Goal: Information Seeking & Learning: Learn about a topic

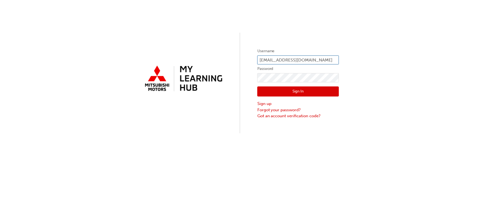
click at [332, 59] on input "ashanyia@northeastmits.com.au" at bounding box center [299, 60] width 82 height 9
type input "a"
type input "0005951040"
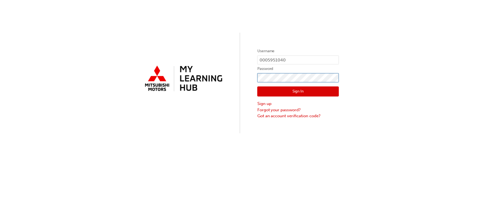
click button "Sign In" at bounding box center [299, 92] width 82 height 10
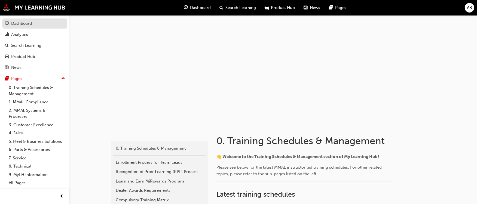
click at [35, 24] on div "Dashboard" at bounding box center [35, 23] width 60 height 7
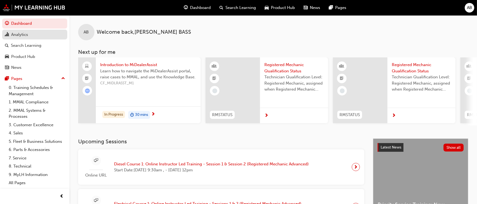
click at [35, 37] on div "Analytics" at bounding box center [35, 34] width 60 height 7
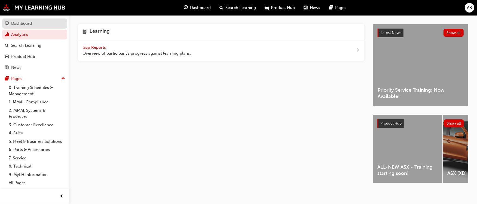
click at [36, 26] on div "Dashboard" at bounding box center [35, 23] width 60 height 7
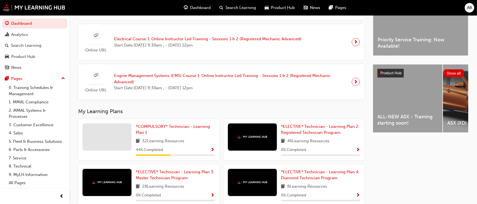
scroll to position [181, 0]
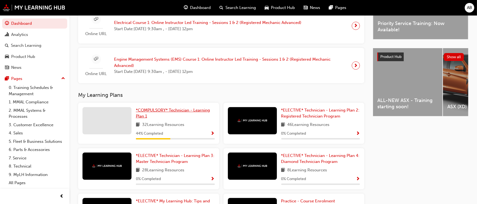
click at [172, 111] on span "*COMPULSORY* Technician - Learning Plan 1" at bounding box center [173, 113] width 74 height 11
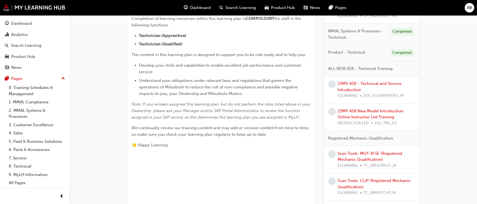
scroll to position [151, 0]
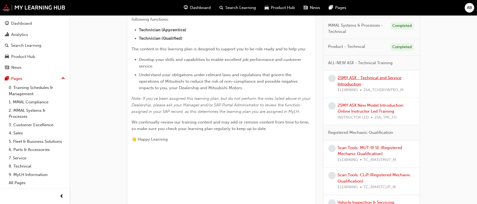
click at [385, 77] on link "25MY ASX - Technical and Service Introduction" at bounding box center [370, 80] width 64 height 11
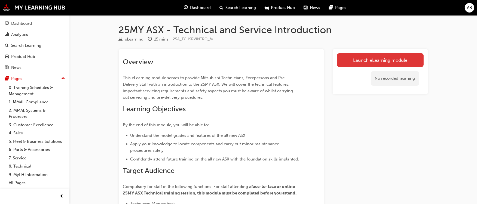
click at [375, 56] on link "Launch eLearning module" at bounding box center [380, 60] width 87 height 14
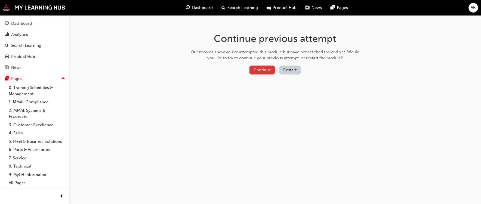
click at [263, 66] on button "Continue" at bounding box center [263, 70] width 26 height 9
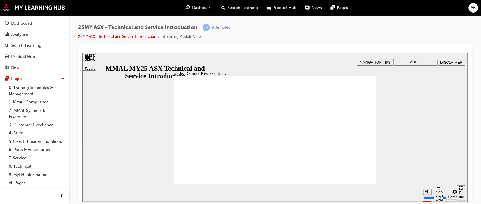
type input "21"
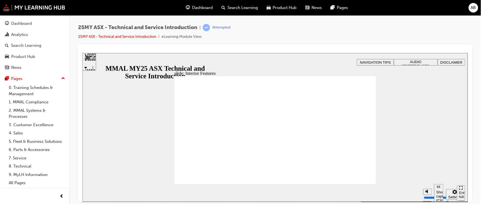
type input "17"
click at [361, 184] on section "Play (Ctrl+Alt+P) Replay (Ctrl+Alt+R) Show captions (Ctrl+Alt+C) Playback speed…" at bounding box center [275, 193] width 386 height 18
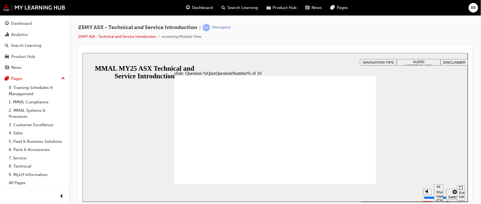
radio input "true"
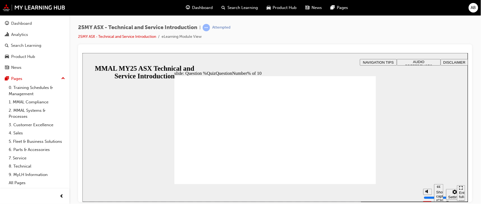
radio input "true"
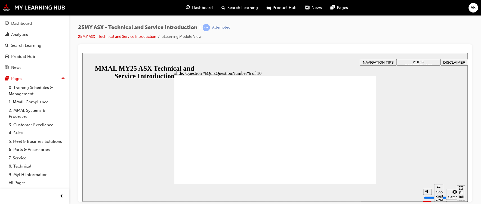
radio input "true"
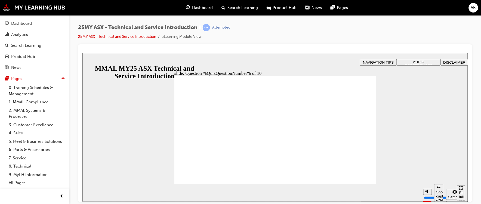
radio input "true"
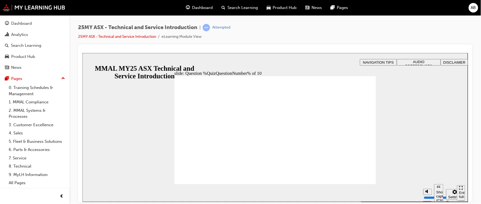
radio input "true"
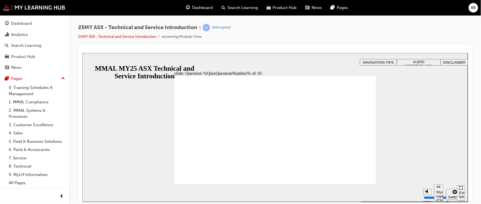
radio input "true"
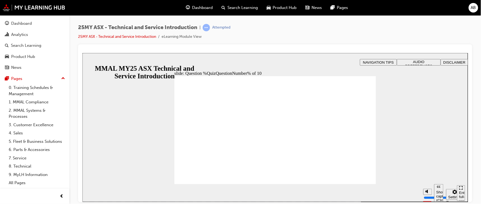
radio input "true"
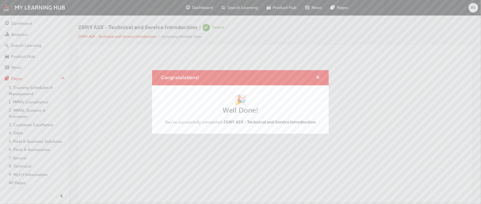
click at [319, 76] on span "cross-icon" at bounding box center [318, 78] width 4 height 5
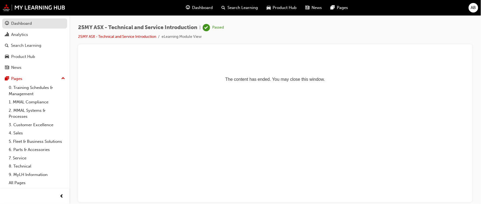
click at [41, 22] on div "Dashboard" at bounding box center [35, 23] width 60 height 7
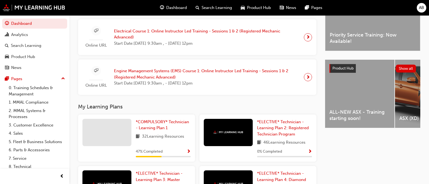
scroll to position [176, 0]
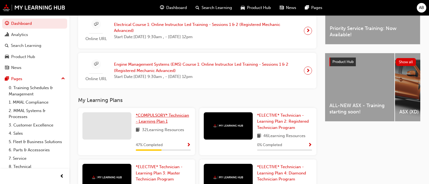
click at [160, 116] on span "*COMPULSORY* Technician - Learning Plan 1" at bounding box center [162, 118] width 53 height 11
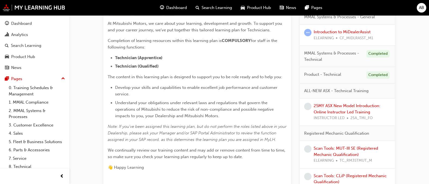
scroll to position [119, 0]
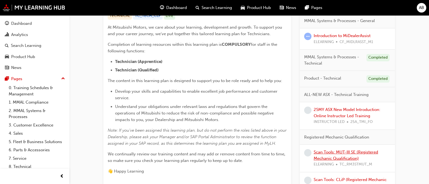
click at [355, 154] on link "Scan Tools: MUT-III SE (Registered Mechanic Qualification)" at bounding box center [346, 154] width 65 height 11
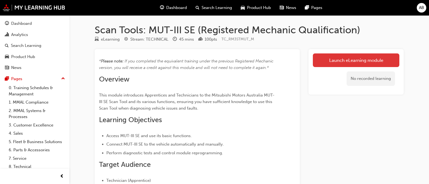
click at [351, 65] on link "Launch eLearning module" at bounding box center [356, 60] width 87 height 14
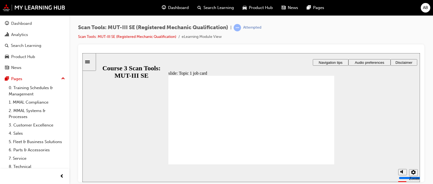
radio input "true"
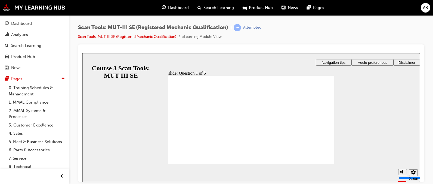
radio input "false"
radio input "true"
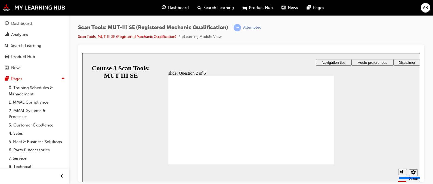
radio input "true"
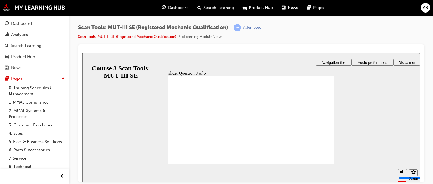
radio input "true"
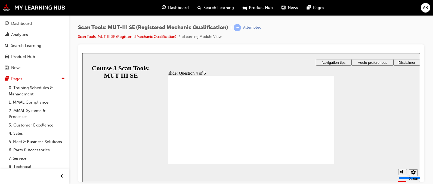
radio input "true"
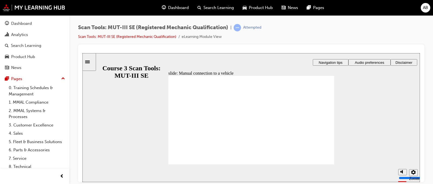
radio input "true"
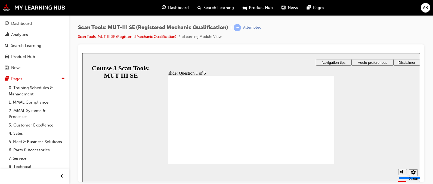
radio input "true"
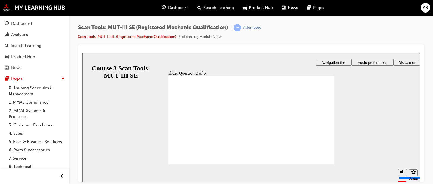
radio input "true"
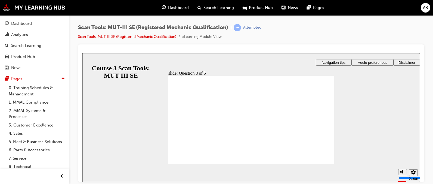
radio input "true"
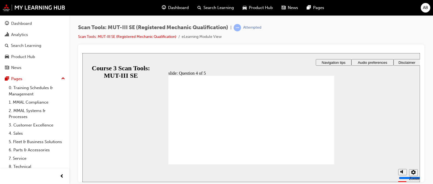
radio input "true"
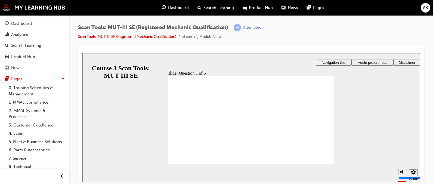
radio input "true"
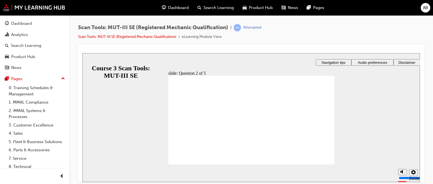
radio input "true"
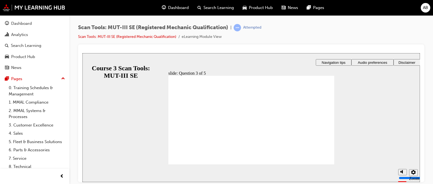
radio input "true"
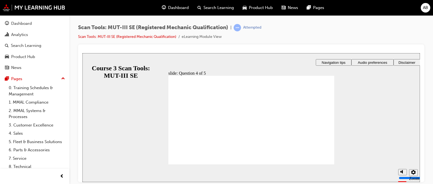
radio input "true"
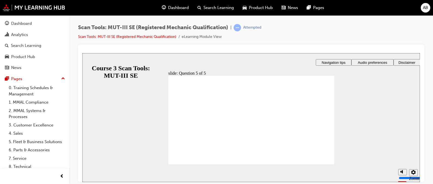
radio input "true"
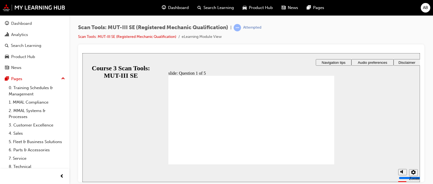
radio input "true"
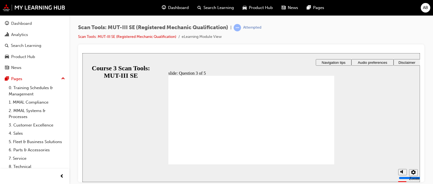
radio input "true"
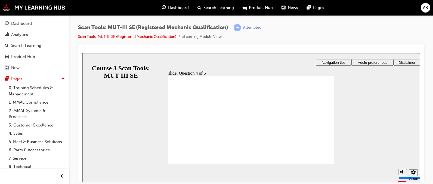
radio input "true"
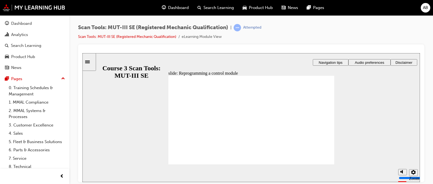
radio input "true"
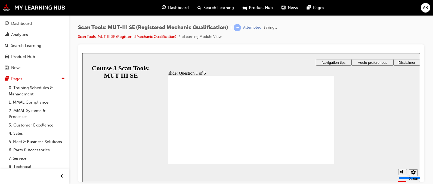
radio input "true"
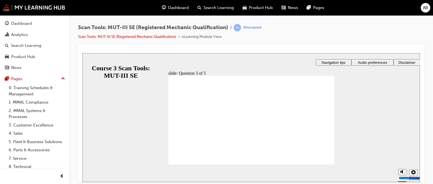
radio input "true"
checkbox input "true"
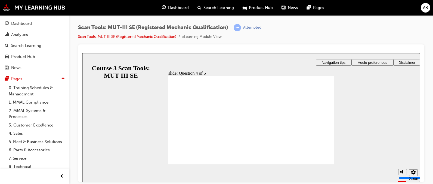
checkbox input "true"
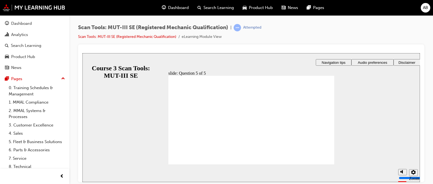
radio input "true"
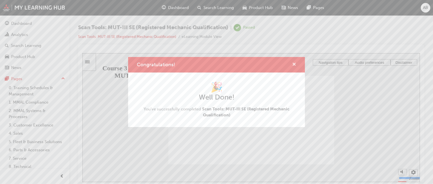
click at [295, 64] on span "cross-icon" at bounding box center [294, 64] width 4 height 5
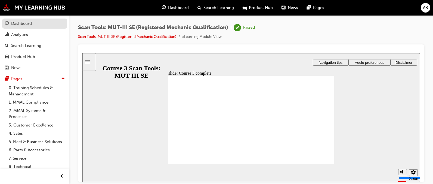
click at [40, 26] on div "Dashboard" at bounding box center [35, 23] width 60 height 7
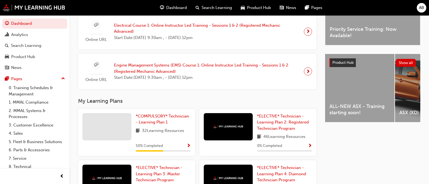
scroll to position [182, 0]
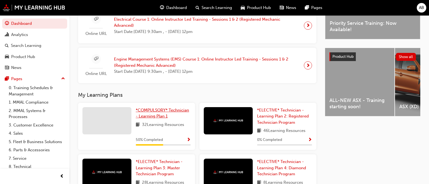
click at [173, 115] on link "*COMPULSORY* Technician - Learning Plan 1" at bounding box center [163, 113] width 55 height 12
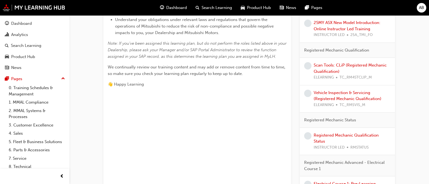
scroll to position [201, 0]
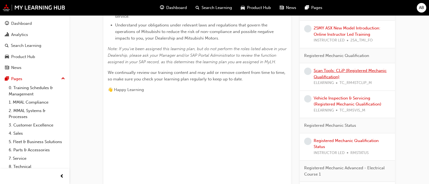
click at [377, 69] on link "Scan Tools: CLiP (Registered Mechanic Qualification)" at bounding box center [350, 73] width 73 height 11
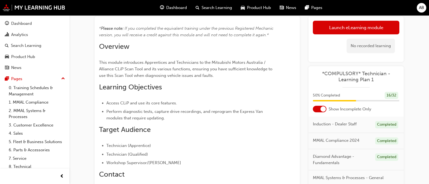
scroll to position [29, 0]
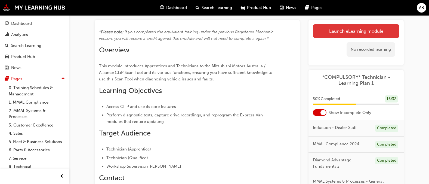
click at [370, 32] on link "Launch eLearning module" at bounding box center [356, 31] width 87 height 14
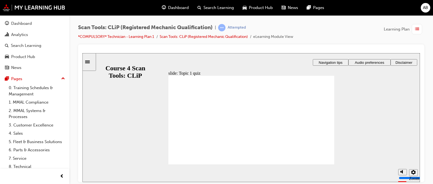
checkbox input "true"
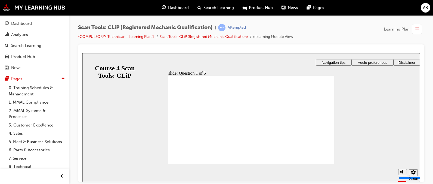
radio input "true"
radio input "false"
radio input "true"
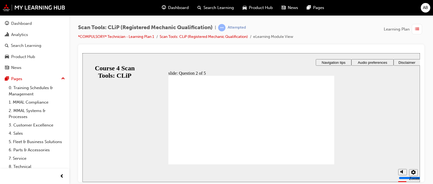
radio input "true"
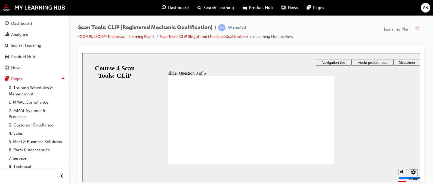
radio input "true"
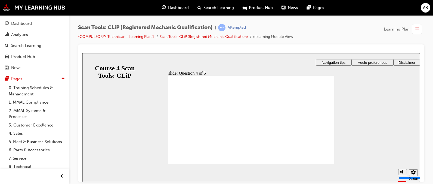
radio input "true"
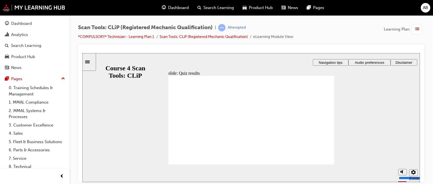
checkbox input "true"
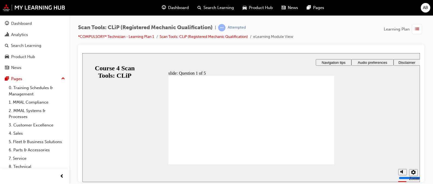
radio input "true"
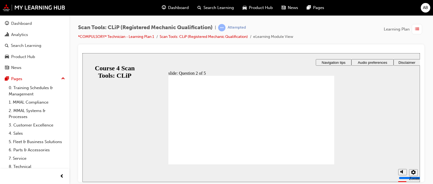
radio input "true"
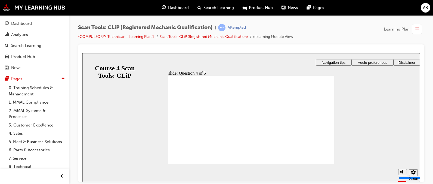
radio input "true"
drag, startPoint x: 260, startPoint y: 138, endPoint x: 260, endPoint y: 142, distance: 3.3
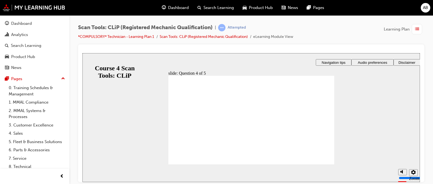
radio input "true"
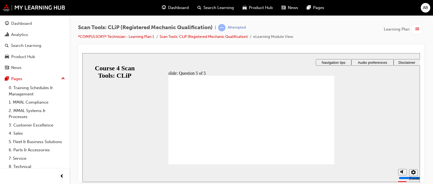
click at [276, 63] on div "slide: Quiz results Not quite. Click Retry quiz to try again. Feel free to use …" at bounding box center [251, 117] width 338 height 129
checkbox input "true"
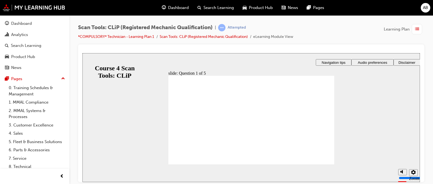
checkbox input "true"
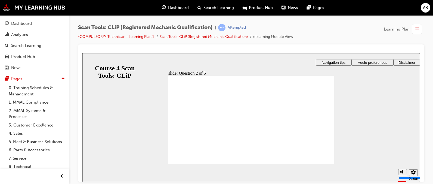
radio input "true"
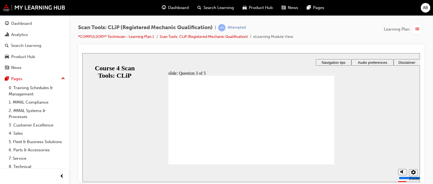
radio input "true"
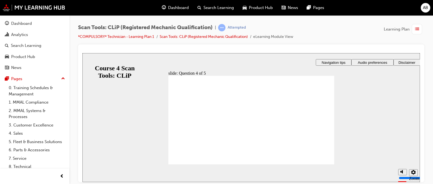
radio input "true"
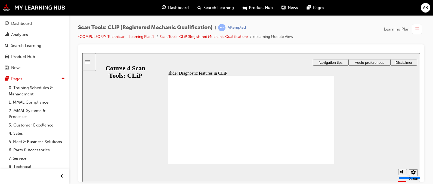
radio input "false"
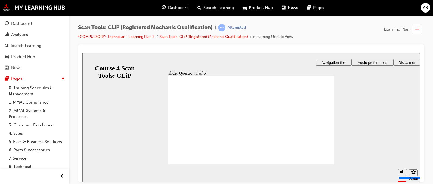
radio input "true"
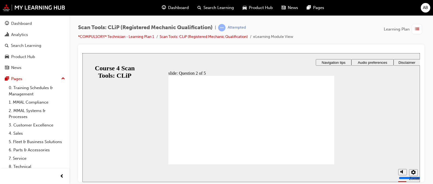
radio input "true"
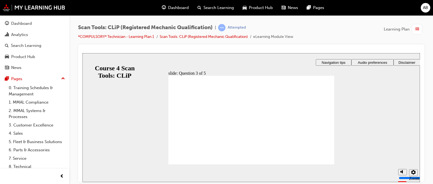
radio input "true"
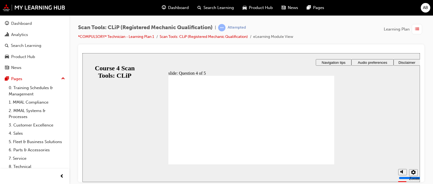
radio input "true"
drag, startPoint x: 256, startPoint y: 138, endPoint x: 256, endPoint y: 143, distance: 5.4
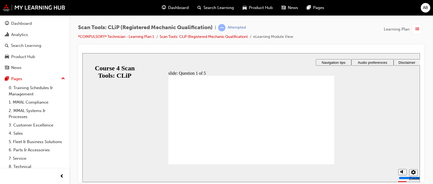
radio input "true"
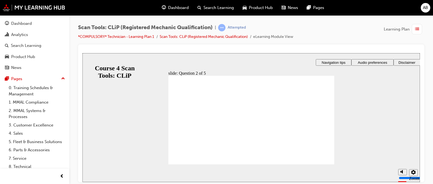
radio input "true"
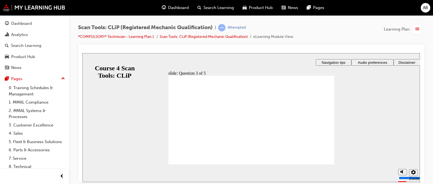
radio input "false"
radio input "true"
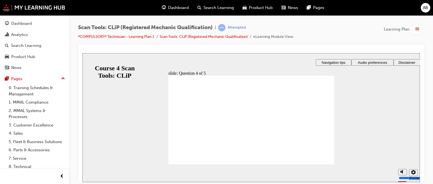
radio input "true"
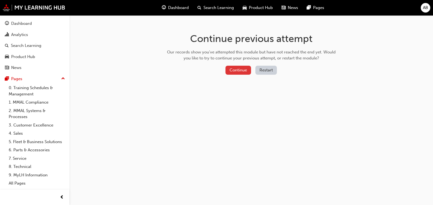
click at [243, 72] on button "Continue" at bounding box center [239, 70] width 26 height 9
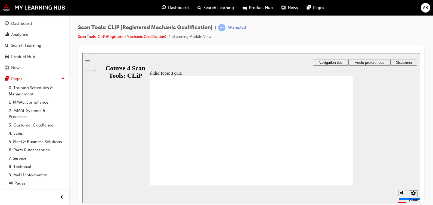
radio input "true"
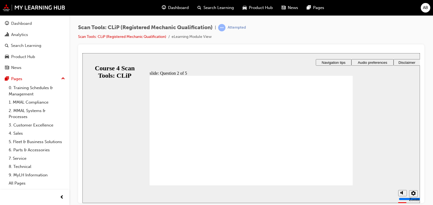
radio input "true"
radio input "false"
radio input "true"
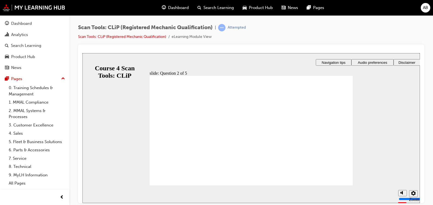
radio input "true"
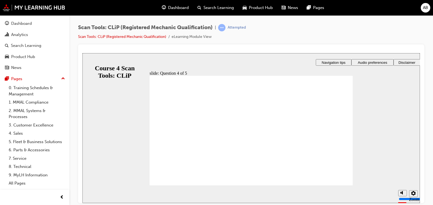
radio input "true"
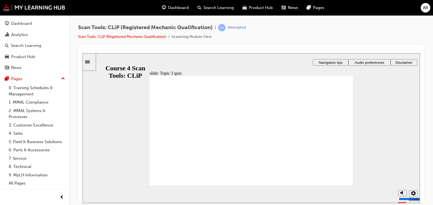
radio input "true"
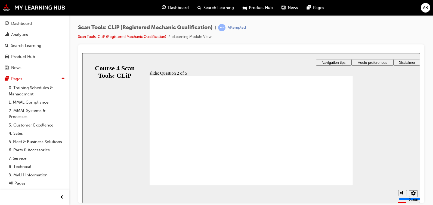
radio input "true"
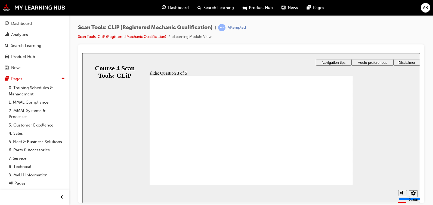
radio input "true"
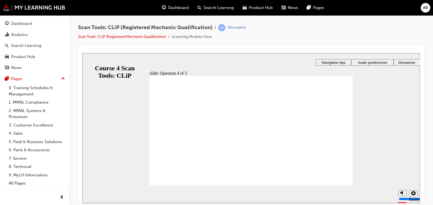
radio input "true"
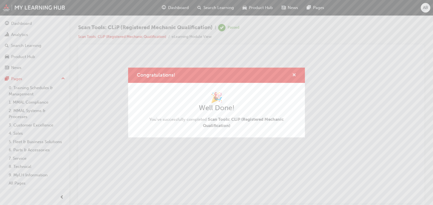
click at [294, 75] on span "cross-icon" at bounding box center [294, 75] width 4 height 5
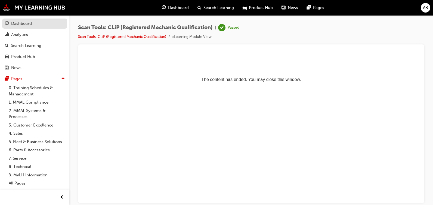
click at [35, 25] on div "Dashboard" at bounding box center [35, 23] width 60 height 7
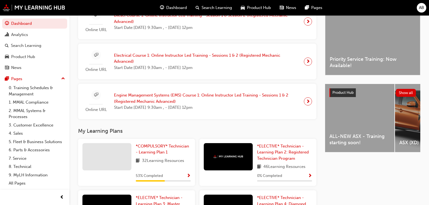
scroll to position [163, 0]
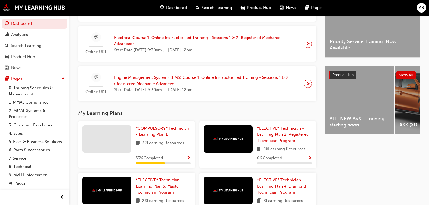
click at [163, 135] on span "*COMPULSORY* Technician - Learning Plan 1" at bounding box center [162, 131] width 53 height 11
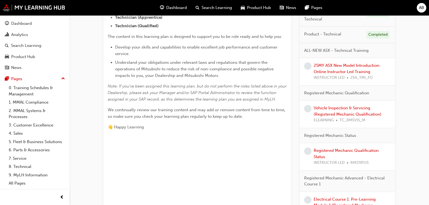
scroll to position [174, 0]
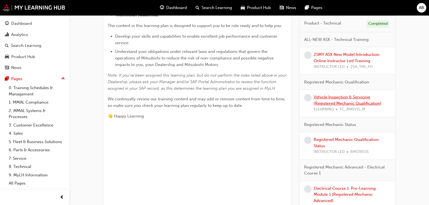
click at [363, 105] on link "Vehicle Inspection & Servicing (Registered Mechanic Qualification)" at bounding box center [348, 99] width 68 height 11
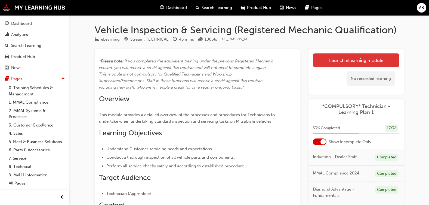
click at [342, 58] on link "Launch eLearning module" at bounding box center [356, 60] width 87 height 14
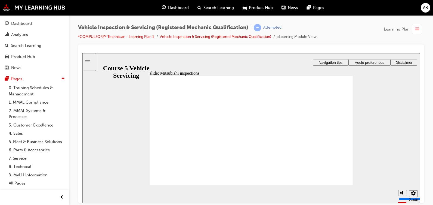
radio input "true"
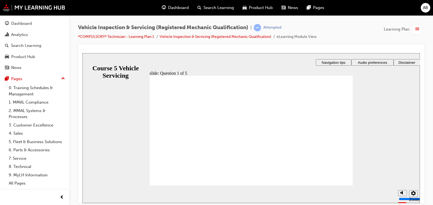
checkbox input "true"
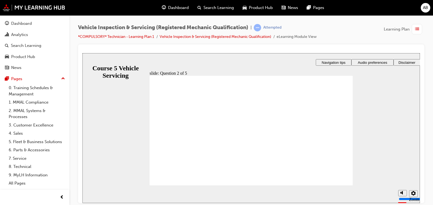
radio input "true"
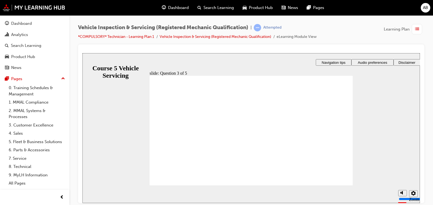
radio input "true"
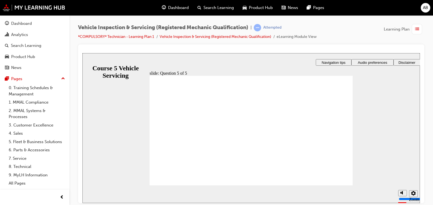
radio input "true"
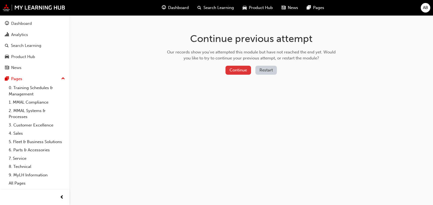
click at [228, 72] on button "Continue" at bounding box center [239, 70] width 26 height 9
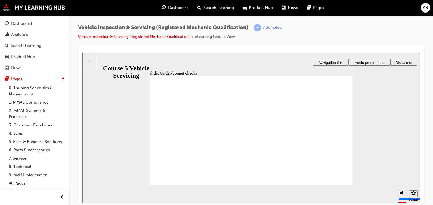
radio input "true"
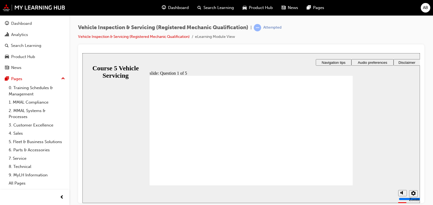
click at [336, 186] on section "Playback Speed 2 1.75 1.5 1.25 0.75" at bounding box center [251, 194] width 338 height 18
radio input "true"
drag, startPoint x: 178, startPoint y: 169, endPoint x: 175, endPoint y: 175, distance: 7.2
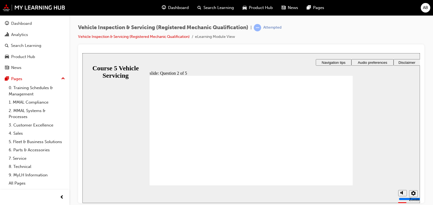
checkbox input "true"
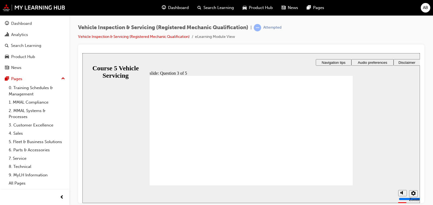
checkbox input "true"
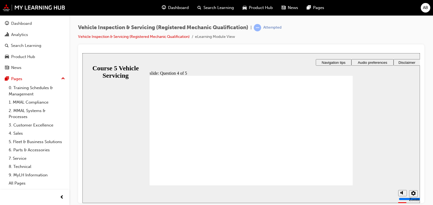
checkbox input "true"
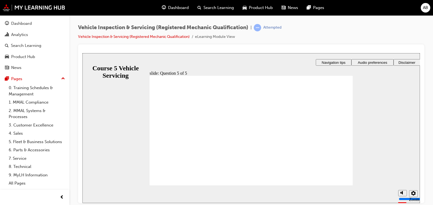
checkbox input "true"
checkbox input "false"
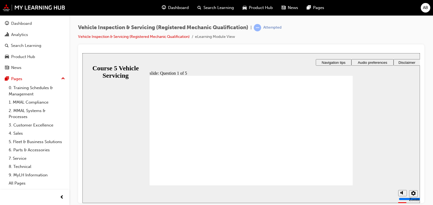
radio input "true"
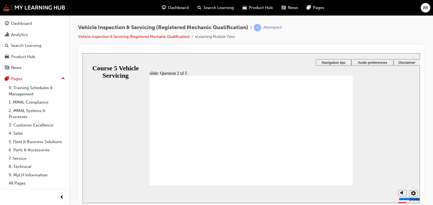
checkbox input "true"
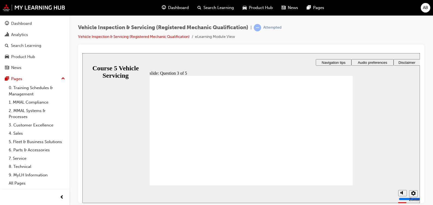
checkbox input "true"
radio input "false"
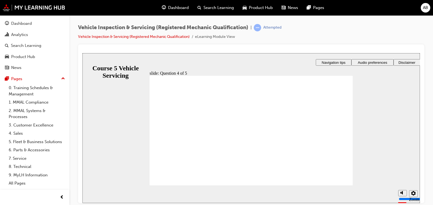
radio input "true"
radio input "false"
radio input "true"
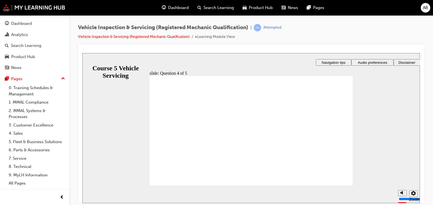
radio input "true"
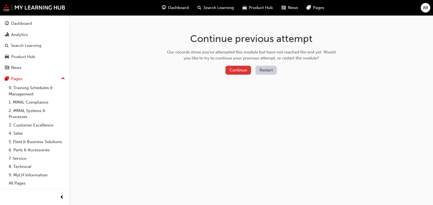
click at [236, 66] on button "Continue" at bounding box center [239, 70] width 26 height 9
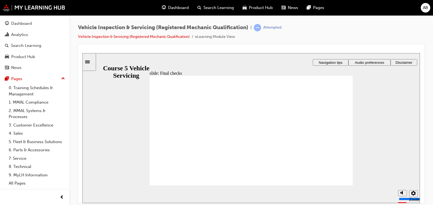
radio input "true"
drag, startPoint x: 255, startPoint y: 152, endPoint x: 256, endPoint y: 159, distance: 6.6
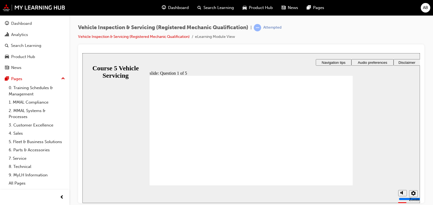
radio input "true"
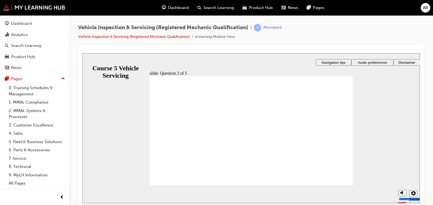
checkbox input "true"
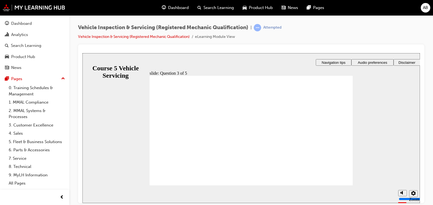
radio input "true"
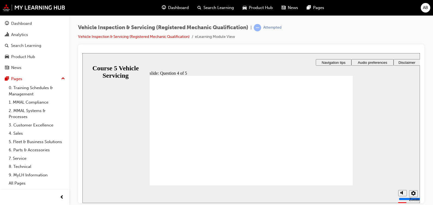
radio input "true"
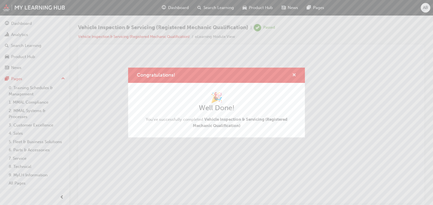
click at [294, 76] on span "cross-icon" at bounding box center [294, 75] width 4 height 5
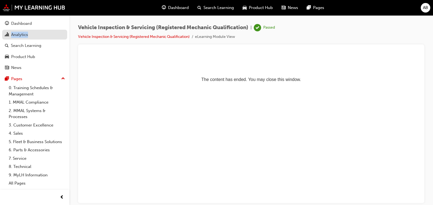
drag, startPoint x: 42, startPoint y: 16, endPoint x: 50, endPoint y: 30, distance: 16.4
click at [50, 30] on div "Dashboard Analytics Search Learning Product Hub News Pages Pages 0. Training Sc…" at bounding box center [34, 102] width 69 height 174
drag, startPoint x: 50, startPoint y: 30, endPoint x: 43, endPoint y: 26, distance: 7.9
click at [43, 26] on div "Dashboard" at bounding box center [35, 23] width 60 height 7
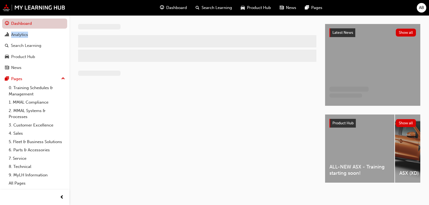
click at [43, 26] on link "Dashboard" at bounding box center [34, 24] width 65 height 10
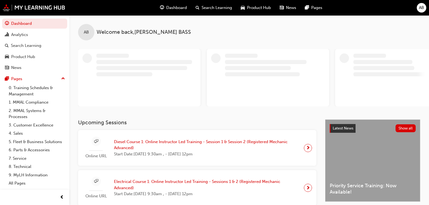
click at [308, 117] on div "AB Welcome back , [PERSON_NAME]" at bounding box center [249, 67] width 360 height 104
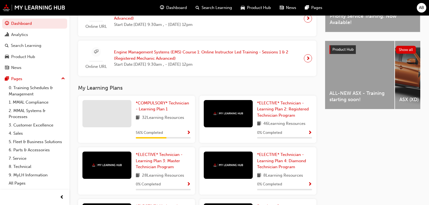
scroll to position [189, 0]
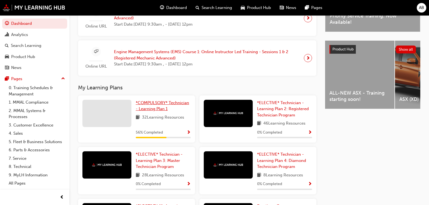
click at [151, 105] on span "*COMPULSORY* Technician - Learning Plan 1" at bounding box center [162, 105] width 53 height 11
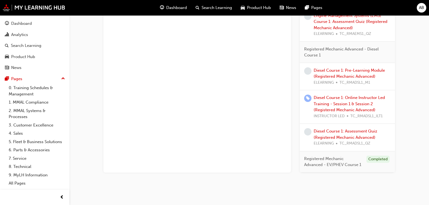
scroll to position [580, 0]
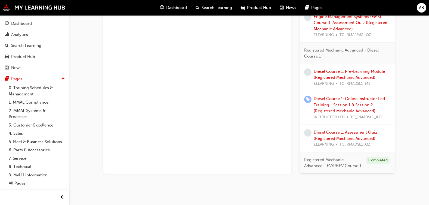
click at [358, 75] on link "Diesel Course 1: Pre-Learning Module (Registered Mechanic Advanced)" at bounding box center [349, 74] width 71 height 11
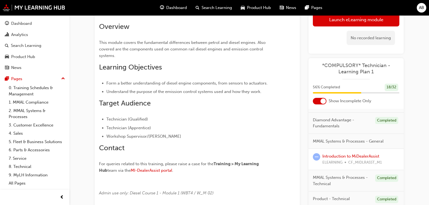
scroll to position [29, 0]
click at [363, 154] on link "Introduction to MiDealerAssist" at bounding box center [351, 155] width 57 height 5
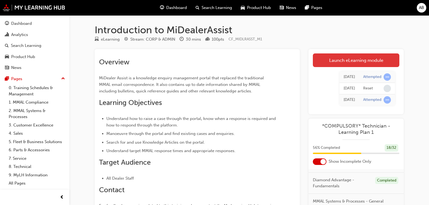
click at [364, 64] on link "Launch eLearning module" at bounding box center [356, 60] width 87 height 14
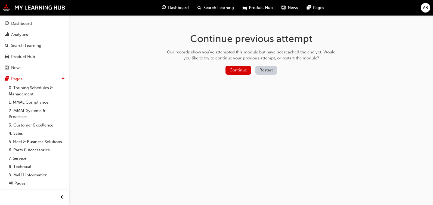
click at [263, 69] on button "Restart" at bounding box center [267, 70] width 22 height 9
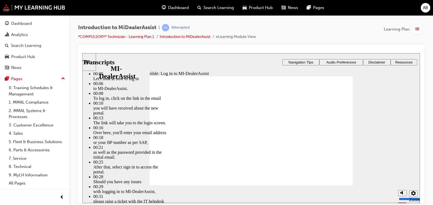
type input "42"
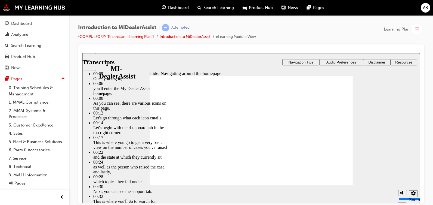
drag, startPoint x: 401, startPoint y: 162, endPoint x: 403, endPoint y: 179, distance: 17.0
click at [403, 179] on div "slide: Navigating around the homepage Rectangle 2 Transcripts 00:05 : Once you …" at bounding box center [251, 128] width 338 height 150
type input "144"
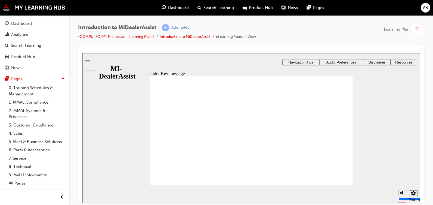
radio input "true"
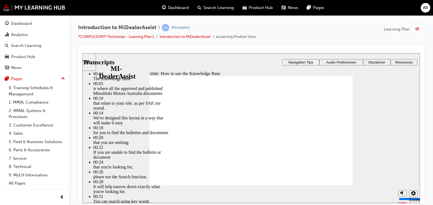
type input "51"
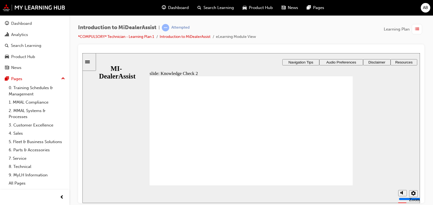
radio input "true"
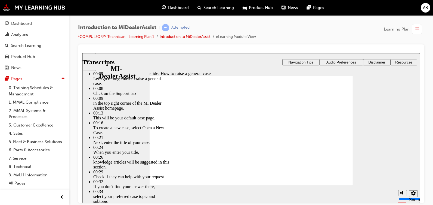
type input "85"
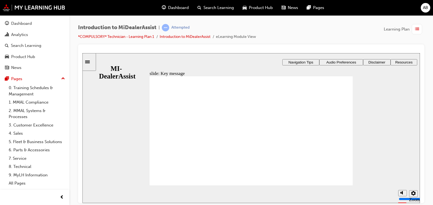
checkbox input "true"
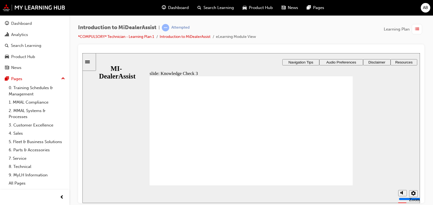
checkbox input "true"
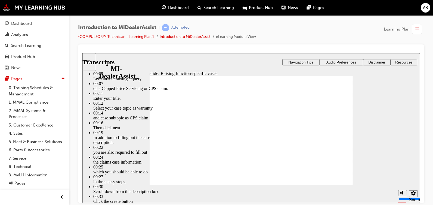
type input "80"
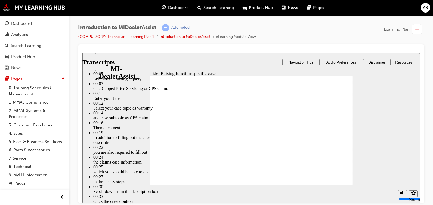
type input "52"
type input "80"
type input "46"
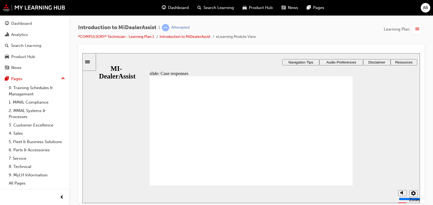
radio input "true"
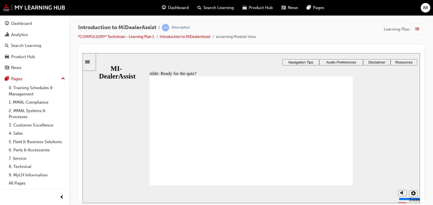
radio input "true"
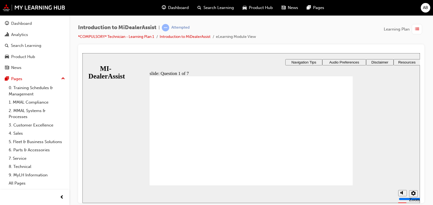
radio input "true"
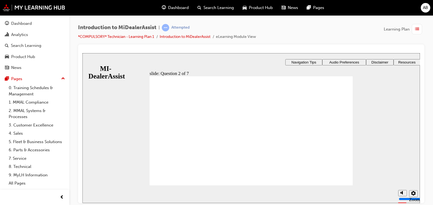
click at [344, 183] on div "slide: Question 2 of 7 Rectangle 5 That’s right! You selected the correct respo…" at bounding box center [251, 128] width 338 height 150
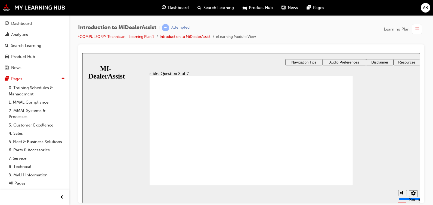
radio input "false"
radio input "true"
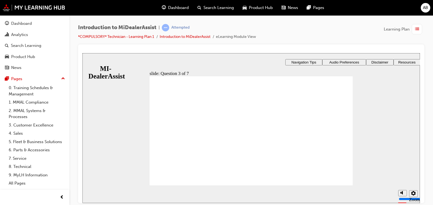
click at [279, 169] on div "slide: Question 4 of 7 Support tab Knowledge Base Notifications Cases Awaiting …" at bounding box center [251, 192] width 338 height 279
click at [309, 104] on div "slide: Question 4 of 7 Support tab Knowledge Base Notifications Cases Awaiting …" at bounding box center [251, 192] width 338 height 279
click at [329, 127] on div "slide: Question 4 of 7 Support tab Knowledge Base Notifications Cases Awaiting …" at bounding box center [251, 192] width 338 height 279
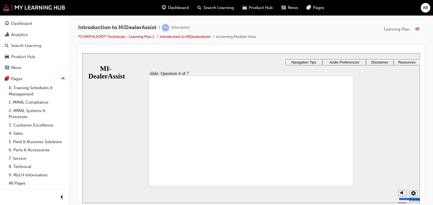
radio input "true"
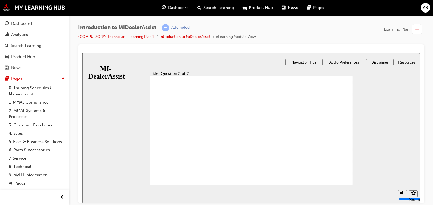
checkbox input "true"
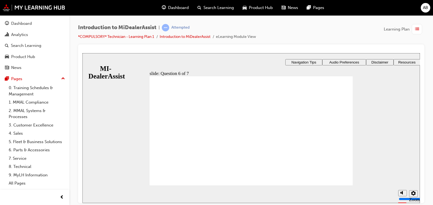
checkbox input "true"
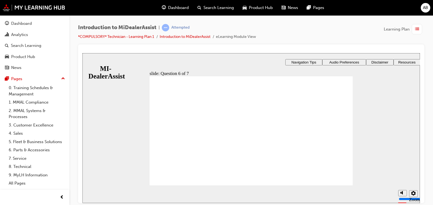
radio input "true"
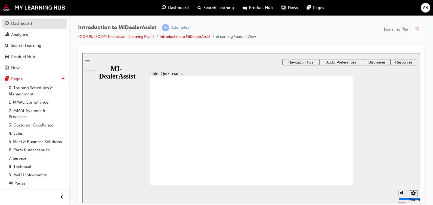
click at [36, 22] on div "Dashboard" at bounding box center [35, 23] width 60 height 7
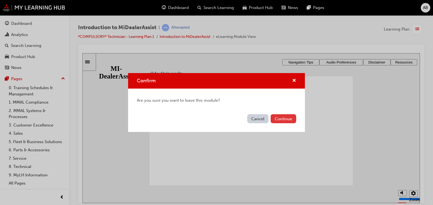
click at [286, 118] on button "Continue" at bounding box center [284, 118] width 26 height 9
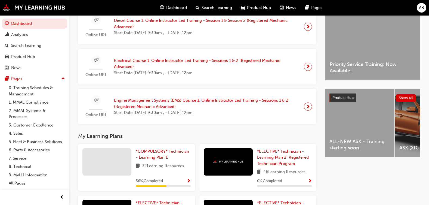
scroll to position [142, 0]
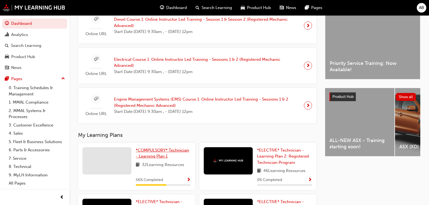
click at [173, 151] on span "*COMPULSORY* Technician - Learning Plan 1" at bounding box center [162, 153] width 53 height 11
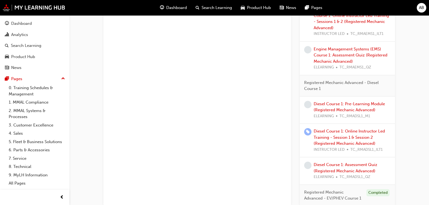
scroll to position [555, 0]
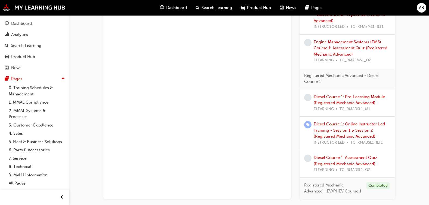
click at [372, 99] on div "Diesel Course 1: Pre-Learning Module (Registered Mechanic Advanced) ELEARNING T…" at bounding box center [352, 103] width 77 height 19
click at [368, 98] on link "Diesel Course 1: Pre-Learning Module (Registered Mechanic Advanced)" at bounding box center [349, 99] width 71 height 11
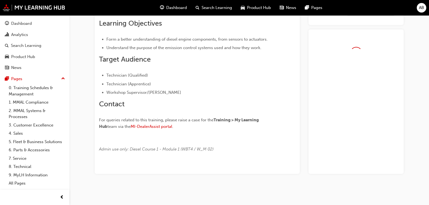
scroll to position [146, 0]
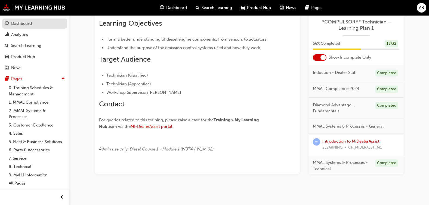
click at [50, 28] on link "Dashboard" at bounding box center [34, 24] width 65 height 10
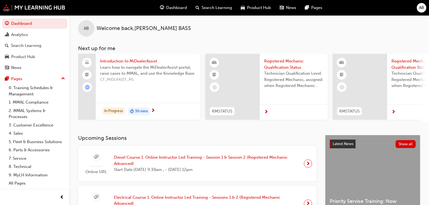
scroll to position [146, 0]
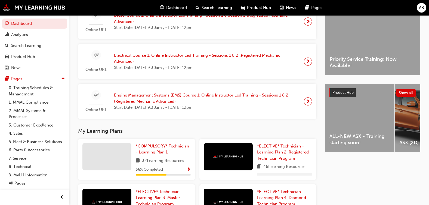
click at [153, 151] on link "*COMPULSORY* Technician - Learning Plan 1" at bounding box center [163, 149] width 55 height 12
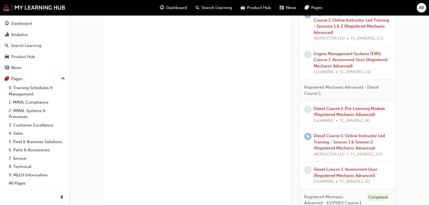
scroll to position [545, 0]
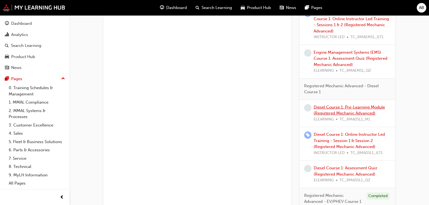
click at [371, 111] on link "Diesel Course 1: Pre-Learning Module (Registered Mechanic Advanced)" at bounding box center [349, 110] width 71 height 11
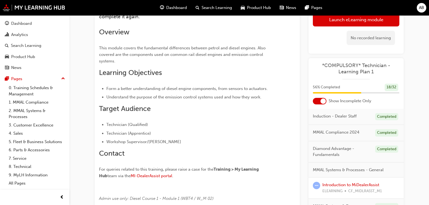
scroll to position [95, 0]
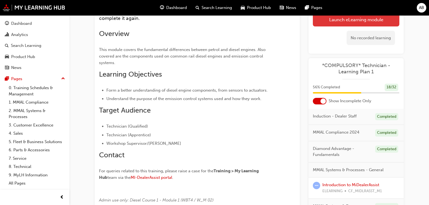
click at [344, 19] on link "Launch eLearning module" at bounding box center [356, 20] width 87 height 14
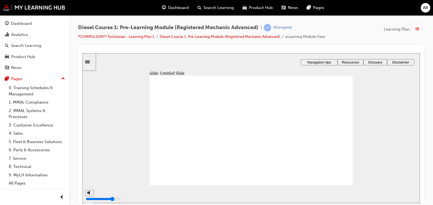
click at [359, 157] on div "slide: Hello and welcome Rectangle 3 Rectangle Rectangle 6 Rectangle 1 Rectangl…" at bounding box center [251, 128] width 338 height 150
type input "3"
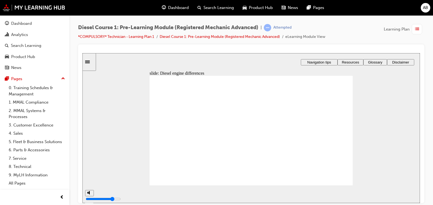
type input "8"
type input "9"
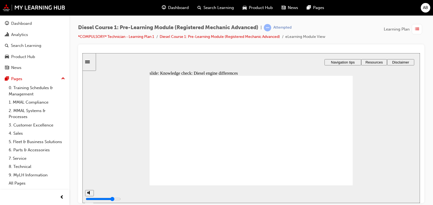
type input "26"
drag, startPoint x: 327, startPoint y: 147, endPoint x: 285, endPoint y: 113, distance: 54.3
drag, startPoint x: 321, startPoint y: 109, endPoint x: 283, endPoint y: 129, distance: 42.7
drag, startPoint x: 317, startPoint y: 125, endPoint x: 276, endPoint y: 145, distance: 45.8
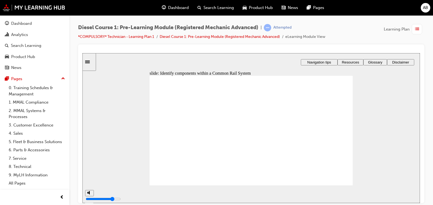
type input "34"
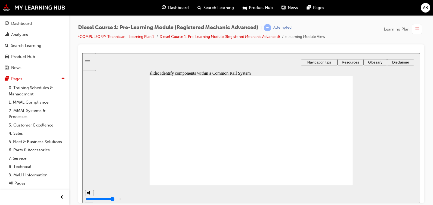
type input "35"
drag, startPoint x: 193, startPoint y: 145, endPoint x: 351, endPoint y: 135, distance: 158.8
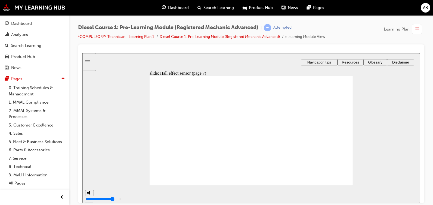
type input "36"
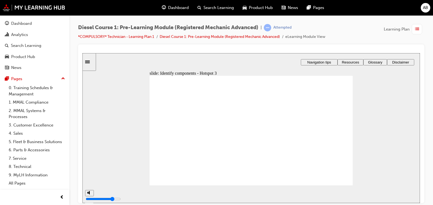
type input "38"
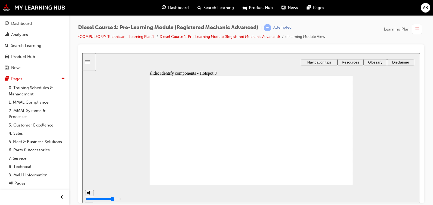
type input "39"
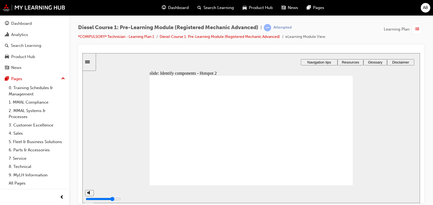
type input "41"
type input "42"
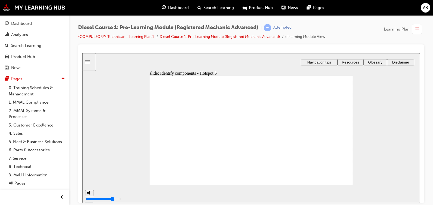
type input "43"
type input "45"
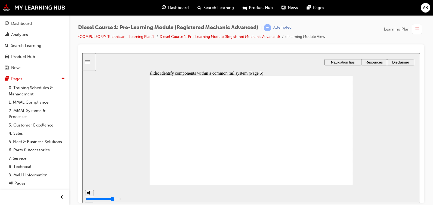
type input "50"
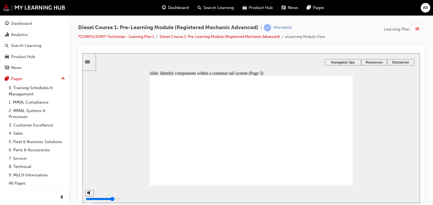
type input "51"
drag, startPoint x: 337, startPoint y: 186, endPoint x: 334, endPoint y: 181, distance: 5.6
click at [334, 181] on div "slide: Identify components within a common rail system (Page 7) Rectangle 3 Rec…" at bounding box center [251, 128] width 338 height 150
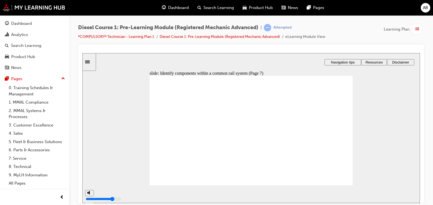
type input "57"
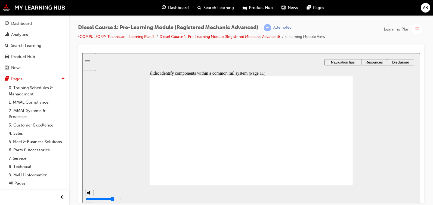
type input "61"
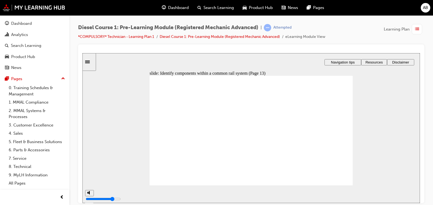
type input "62"
drag, startPoint x: 289, startPoint y: 117, endPoint x: 181, endPoint y: 134, distance: 109.3
drag, startPoint x: 283, startPoint y: 131, endPoint x: 177, endPoint y: 138, distance: 106.9
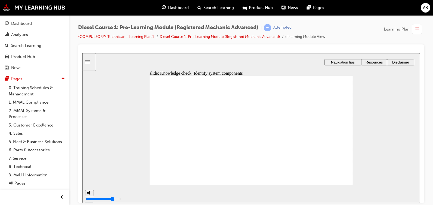
drag, startPoint x: 330, startPoint y: 154, endPoint x: 188, endPoint y: 151, distance: 141.9
drag, startPoint x: 322, startPoint y: 119, endPoint x: 326, endPoint y: 123, distance: 5.2
drag, startPoint x: 325, startPoint y: 139, endPoint x: 229, endPoint y: 122, distance: 98.2
drag, startPoint x: 282, startPoint y: 155, endPoint x: 178, endPoint y: 151, distance: 104.3
drag, startPoint x: 290, startPoint y: 143, endPoint x: 227, endPoint y: 142, distance: 62.9
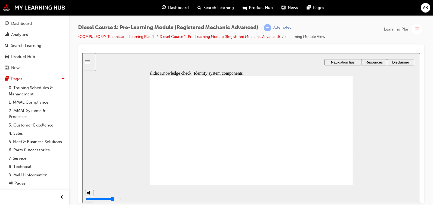
drag, startPoint x: 317, startPoint y: 130, endPoint x: 224, endPoint y: 143, distance: 93.2
drag, startPoint x: 313, startPoint y: 113, endPoint x: 222, endPoint y: 148, distance: 97.0
drag, startPoint x: 252, startPoint y: 168, endPoint x: 253, endPoint y: 172, distance: 3.9
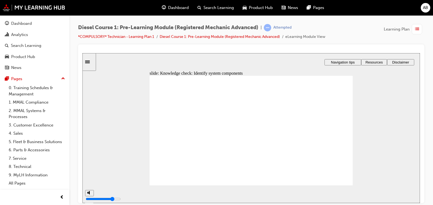
type input "65"
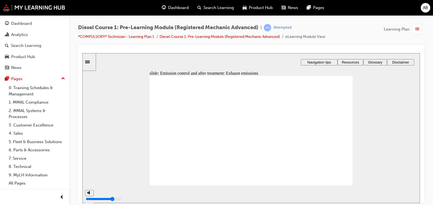
type input "68"
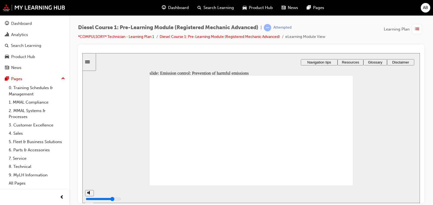
drag, startPoint x: 176, startPoint y: 124, endPoint x: 179, endPoint y: 130, distance: 7.0
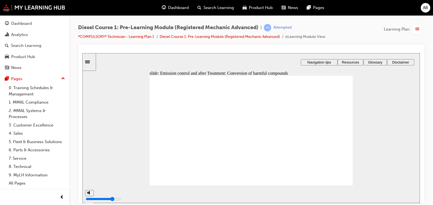
drag, startPoint x: 206, startPoint y: 126, endPoint x: 211, endPoint y: 125, distance: 4.4
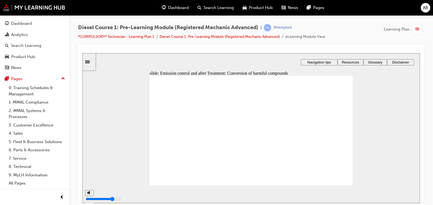
type input "77"
drag, startPoint x: 330, startPoint y: 115, endPoint x: 291, endPoint y: 152, distance: 53.9
drag, startPoint x: 314, startPoint y: 145, endPoint x: 268, endPoint y: 128, distance: 48.2
drag, startPoint x: 316, startPoint y: 130, endPoint x: 279, endPoint y: 113, distance: 41.2
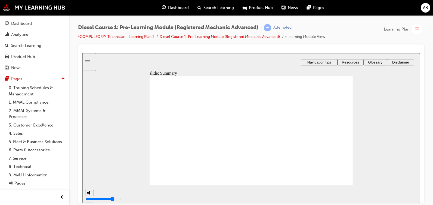
radio input "true"
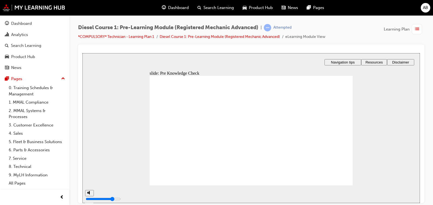
checkbox input "true"
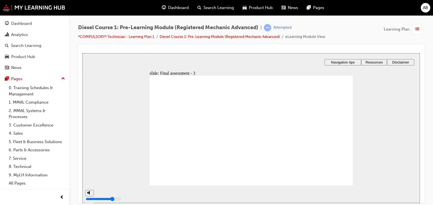
checkbox input "true"
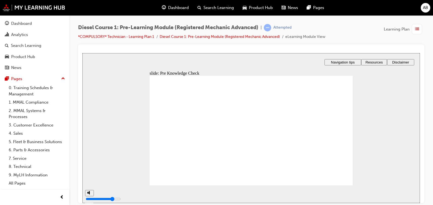
type input "86"
radio input "false"
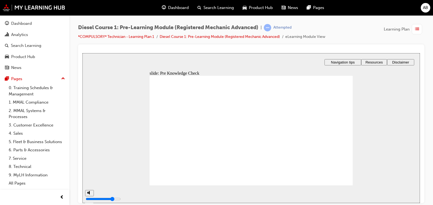
radio input "false"
radio input "true"
type input "88"
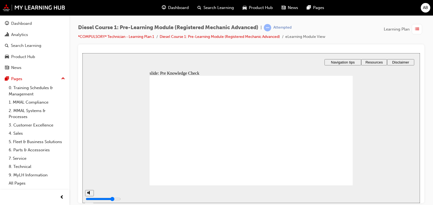
radio input "true"
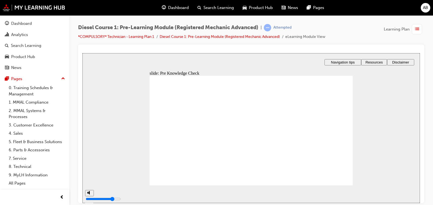
type input "91"
radio input "true"
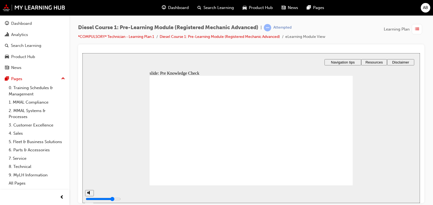
type input "92"
radio input "true"
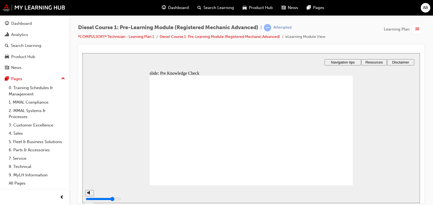
type input "93"
radio input "true"
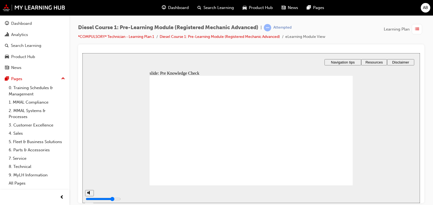
type input "95"
radio input "true"
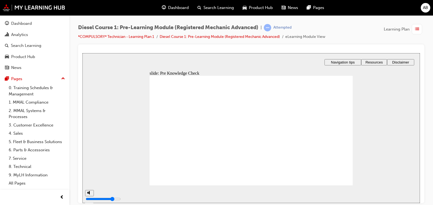
type input "96"
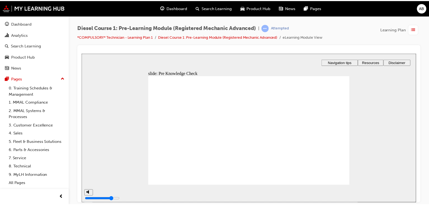
scroll to position [16, 0]
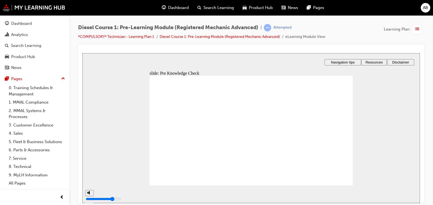
drag, startPoint x: 346, startPoint y: 94, endPoint x: 344, endPoint y: 88, distance: 6.3
radio input "true"
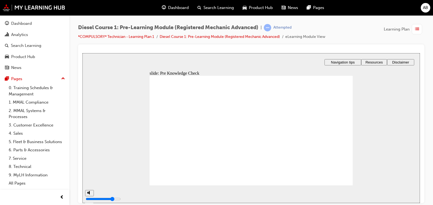
radio input "false"
radio input "true"
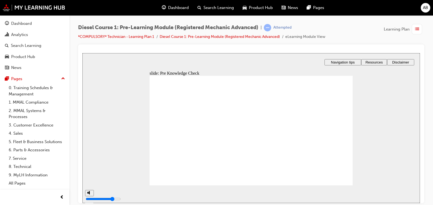
type input "99"
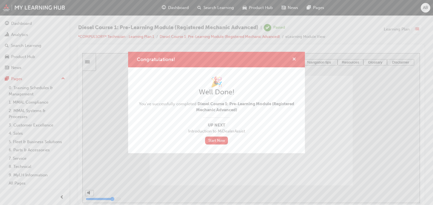
click at [296, 58] on span "cross-icon" at bounding box center [294, 59] width 4 height 5
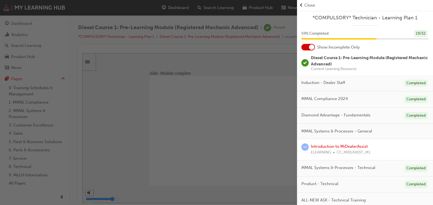
click at [278, 53] on div "button" at bounding box center [148, 102] width 297 height 205
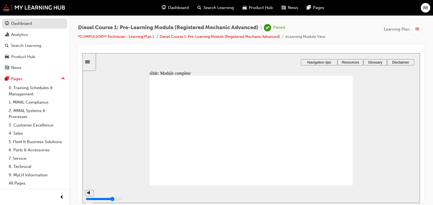
click at [21, 24] on div "Dashboard" at bounding box center [21, 23] width 21 height 6
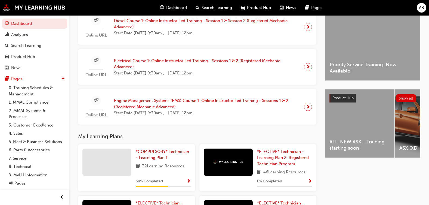
scroll to position [160, 0]
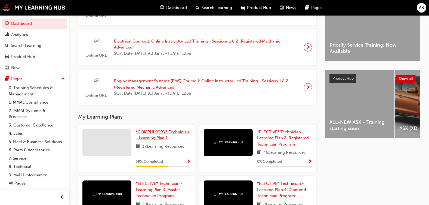
click at [154, 138] on span "*COMPULSORY* Technician - Learning Plan 1" at bounding box center [162, 134] width 53 height 11
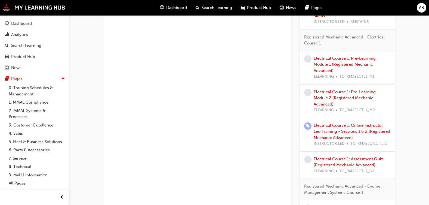
scroll to position [272, 0]
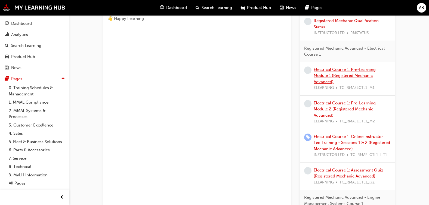
click at [357, 74] on link "Electrical Course 1: Pre-Learning Module 1 (Registered Mechanic Advanced)" at bounding box center [345, 75] width 62 height 17
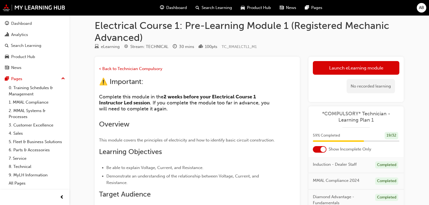
scroll to position [2, 0]
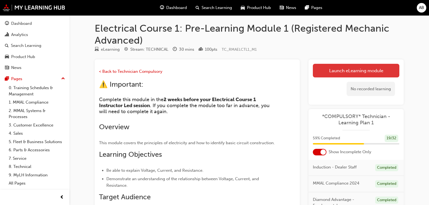
click at [327, 73] on link "Launch eLearning module" at bounding box center [356, 71] width 87 height 14
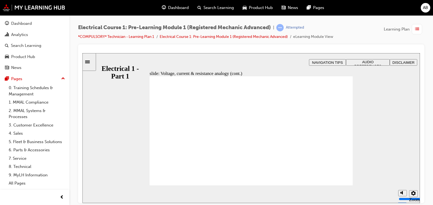
click at [353, 97] on div "slide: Calculating voltage, current & resistance using Ohm’s Law Rectangle 1 Re…" at bounding box center [251, 128] width 338 height 150
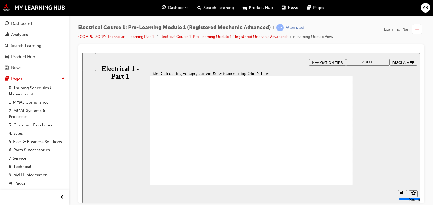
drag, startPoint x: 334, startPoint y: 137, endPoint x: 332, endPoint y: 142, distance: 5.0
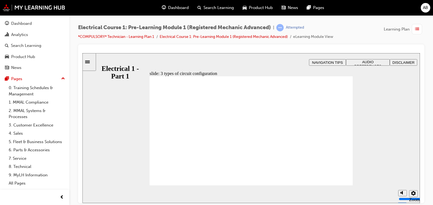
checkbox input "true"
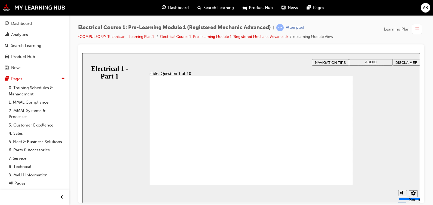
radio input "true"
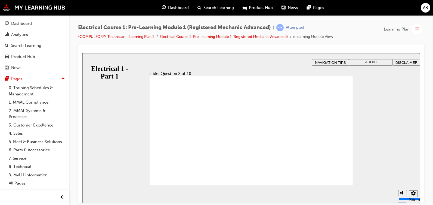
radio input "true"
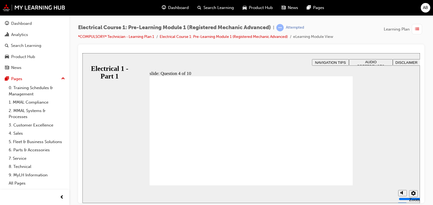
radio input "true"
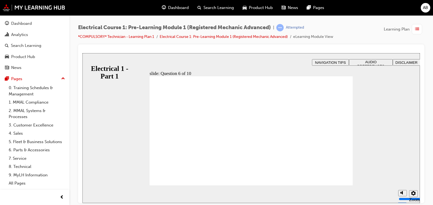
radio input "true"
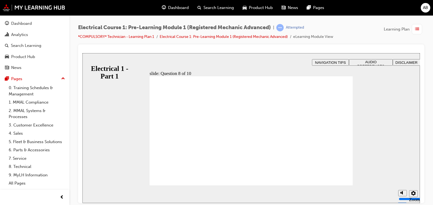
radio input "true"
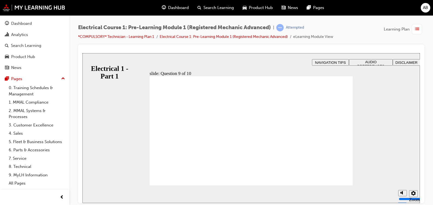
radio input "true"
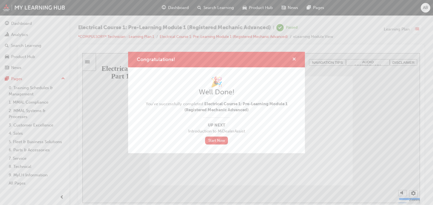
click at [296, 57] on span "cross-icon" at bounding box center [294, 59] width 4 height 5
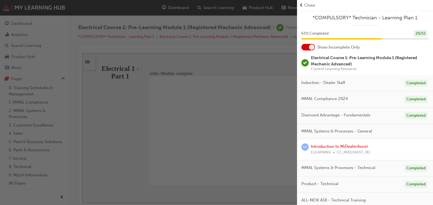
click at [308, 4] on span "Close" at bounding box center [310, 5] width 11 height 6
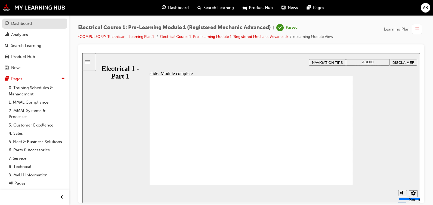
click at [29, 25] on div "Dashboard" at bounding box center [21, 23] width 21 height 6
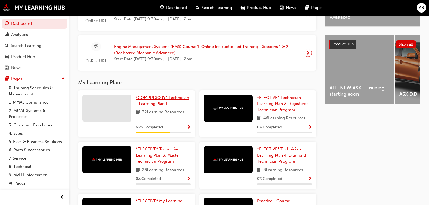
scroll to position [198, 0]
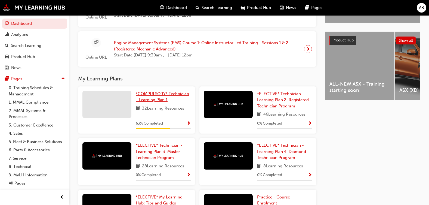
click at [147, 103] on link "*COMPULSORY* Technician - Learning Plan 1" at bounding box center [163, 97] width 55 height 12
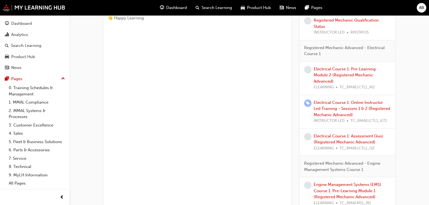
scroll to position [261, 0]
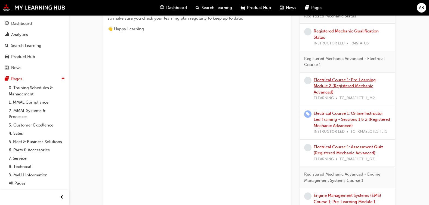
click at [358, 81] on link "Electrical Course 1: Pre-Learning Module 2 (Registered Mechanic Advanced)" at bounding box center [345, 85] width 62 height 17
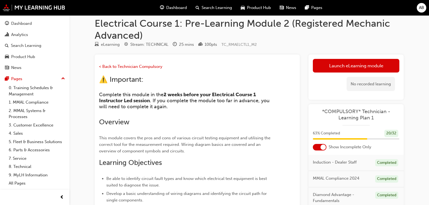
scroll to position [3, 0]
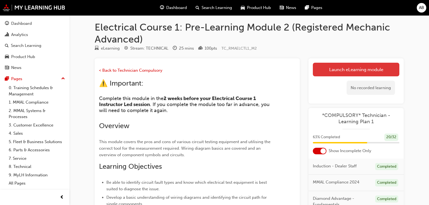
click at [347, 70] on link "Launch eLearning module" at bounding box center [356, 70] width 87 height 14
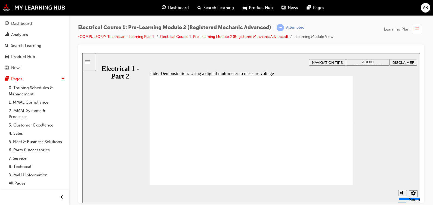
click at [386, 151] on div "slide: Demonstration: Using a digital multimeter to measure voltage Rectangle 1…" at bounding box center [251, 128] width 338 height 150
type input "30"
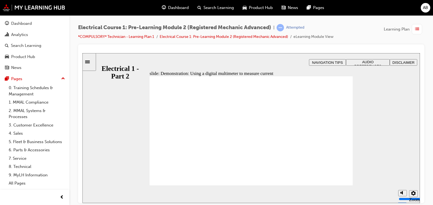
type input "30"
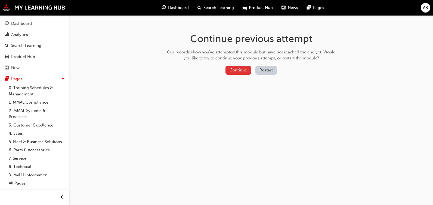
click at [241, 69] on button "Continue" at bounding box center [239, 70] width 26 height 9
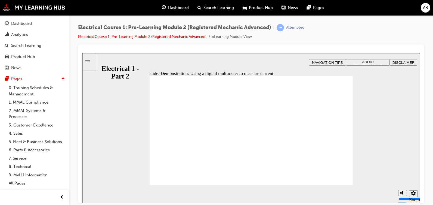
type input "30"
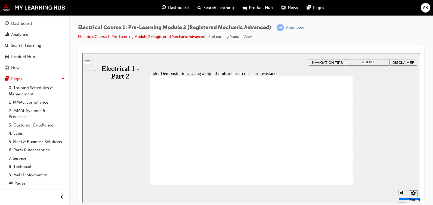
type input "24"
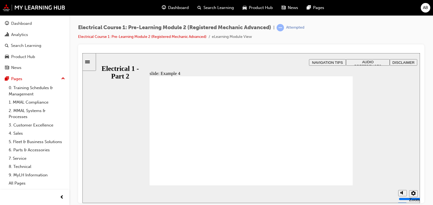
radio input "true"
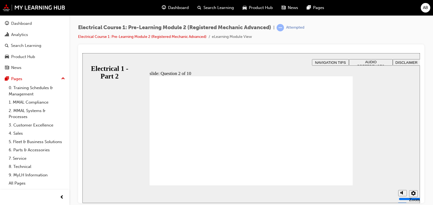
radio input "true"
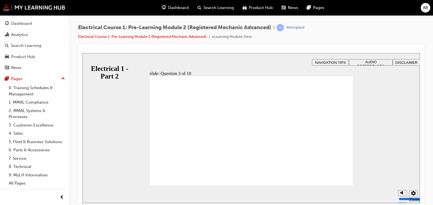
radio input "true"
drag, startPoint x: 335, startPoint y: 185, endPoint x: 328, endPoint y: 174, distance: 13.5
click at [328, 174] on div "slide: Question 4 of 10 Rectangle 5 That’s not quite right. You didn’t select t…" at bounding box center [251, 128] width 338 height 150
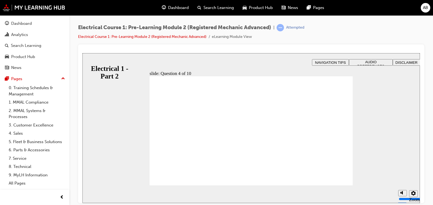
radio input "true"
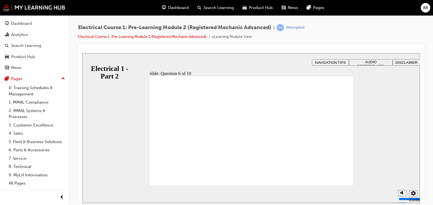
radio input "true"
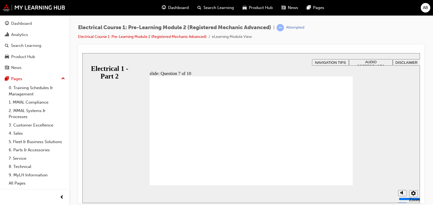
radio input "true"
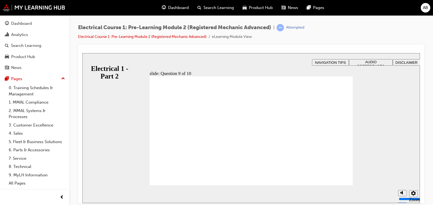
radio input "true"
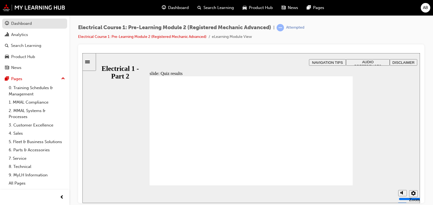
click at [36, 24] on div "Dashboard" at bounding box center [35, 23] width 60 height 7
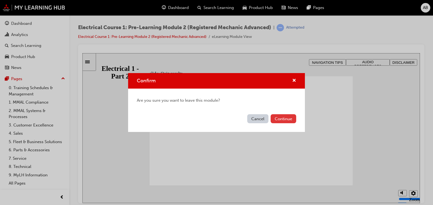
click at [279, 119] on button "Continue" at bounding box center [284, 118] width 26 height 9
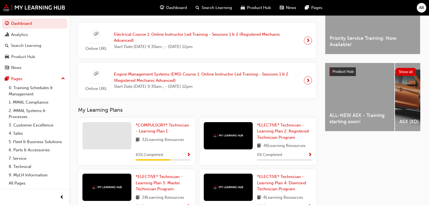
scroll to position [174, 0]
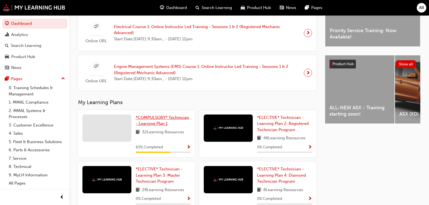
click at [164, 119] on span "*COMPULSORY* Technician - Learning Plan 1" at bounding box center [162, 120] width 53 height 11
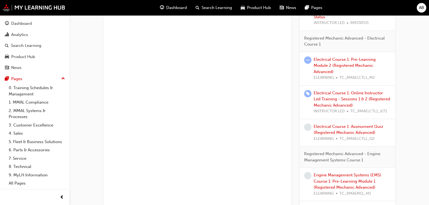
scroll to position [275, 0]
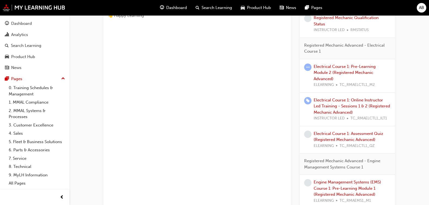
click at [280, 115] on div "*COMPULSORY* Technician - Learning Plan 1 Learning search page Learning plan de…" at bounding box center [197, 86] width 188 height 664
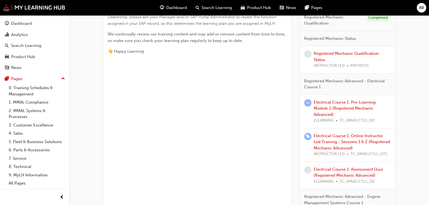
scroll to position [238, 0]
